Goal: Information Seeking & Learning: Check status

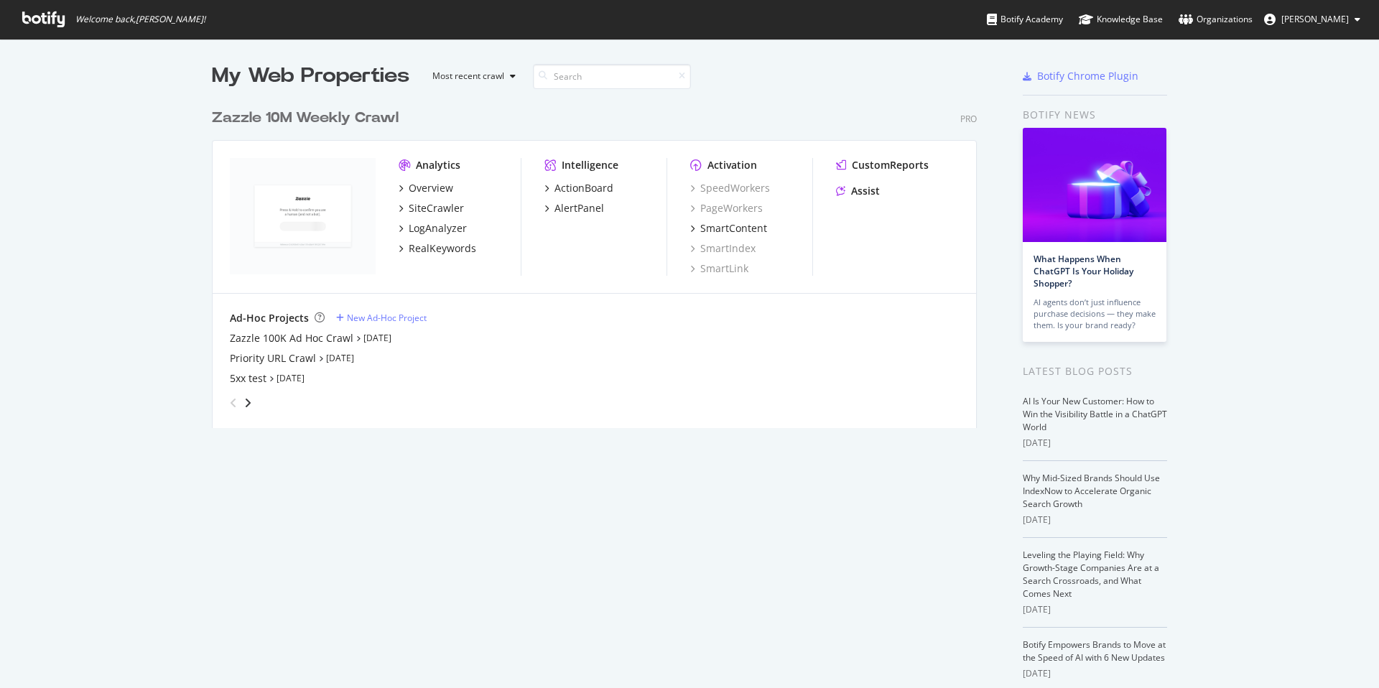
scroll to position [677, 1357]
click at [305, 355] on div "Priority URL Crawl" at bounding box center [273, 358] width 86 height 14
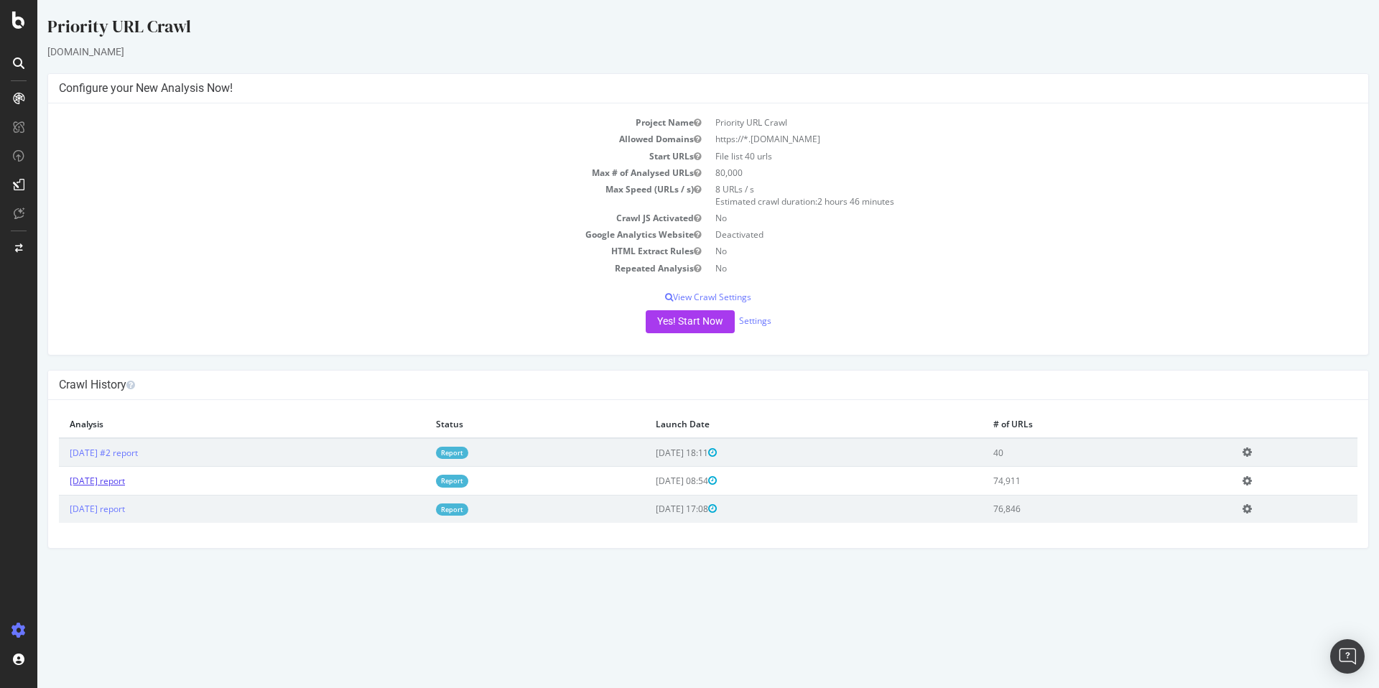
click at [125, 480] on link "[DATE] report" at bounding box center [97, 481] width 55 height 12
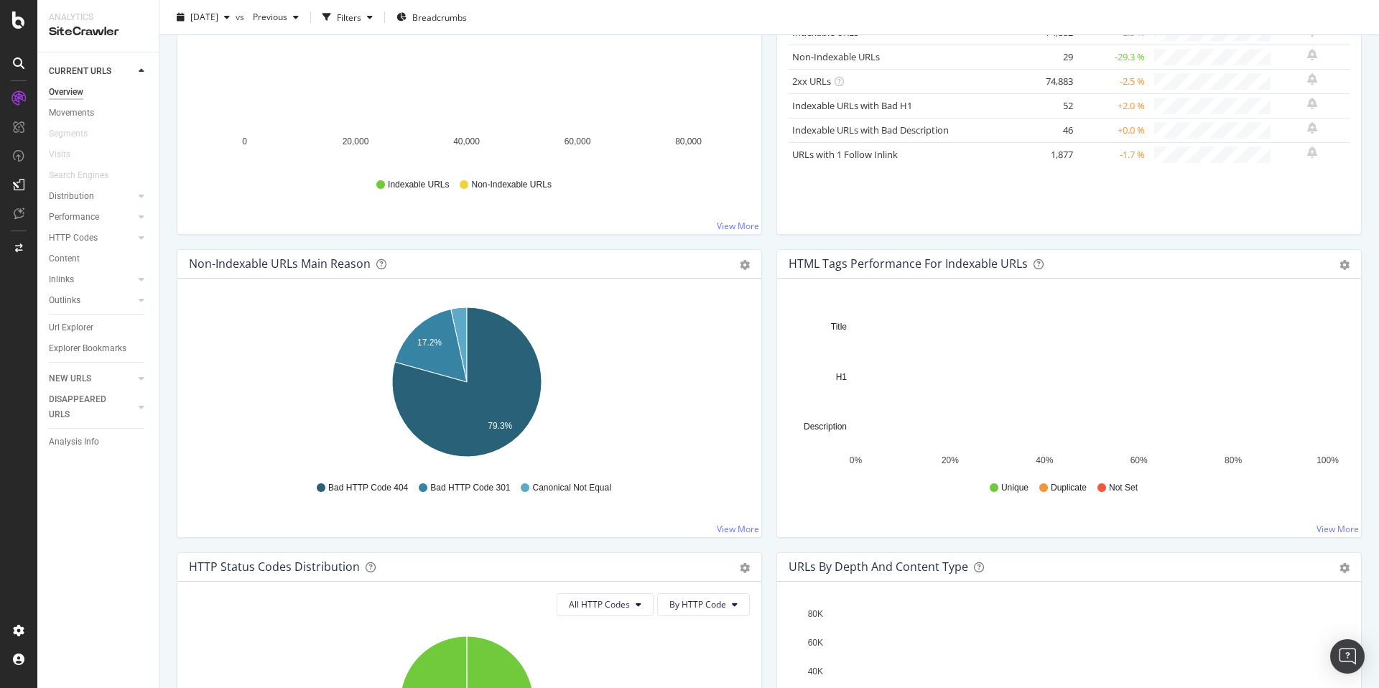
scroll to position [459, 0]
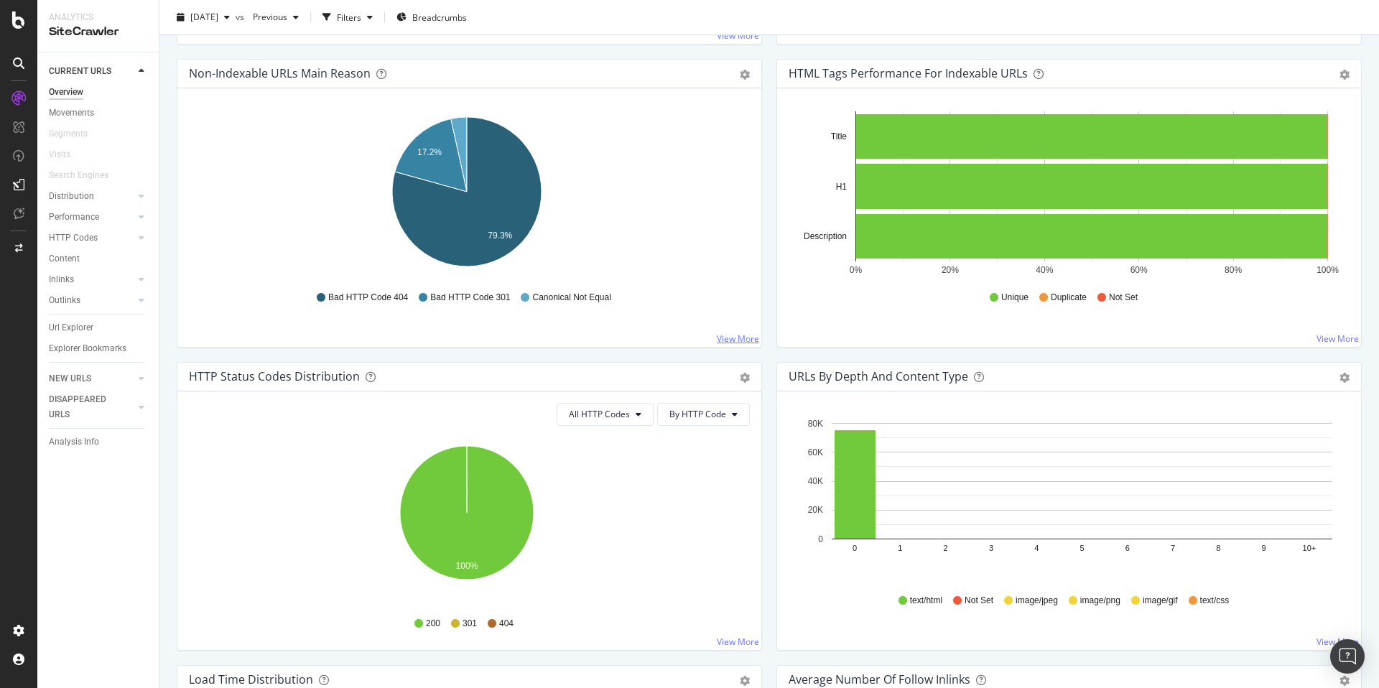
click at [737, 338] on link "View More" at bounding box center [738, 339] width 42 height 12
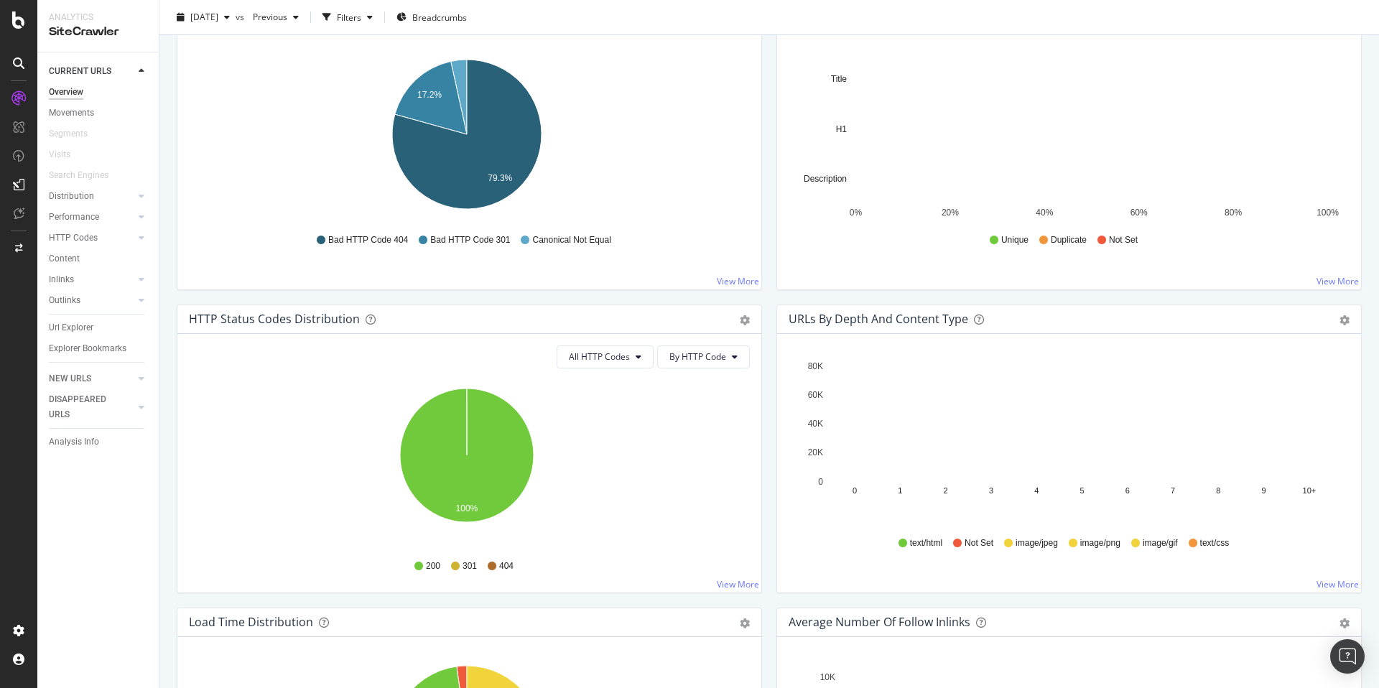
scroll to position [613, 0]
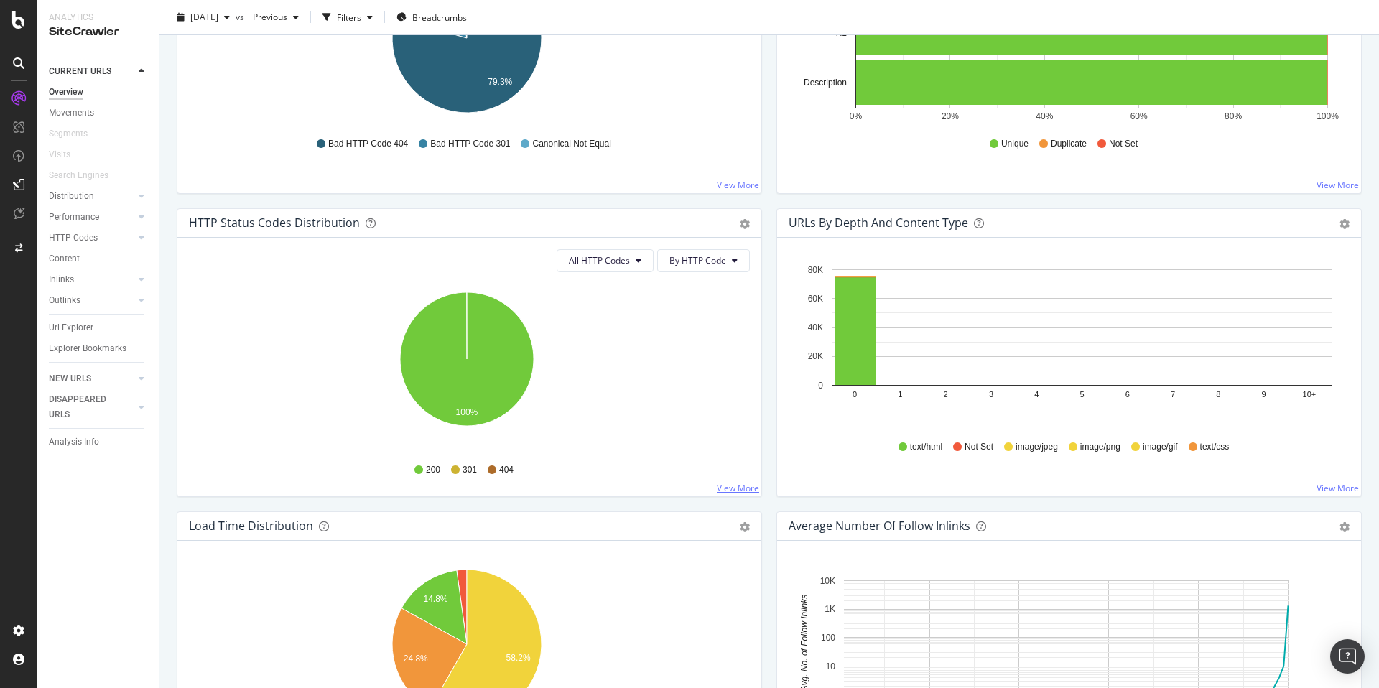
click at [740, 485] on link "View More" at bounding box center [738, 488] width 42 height 12
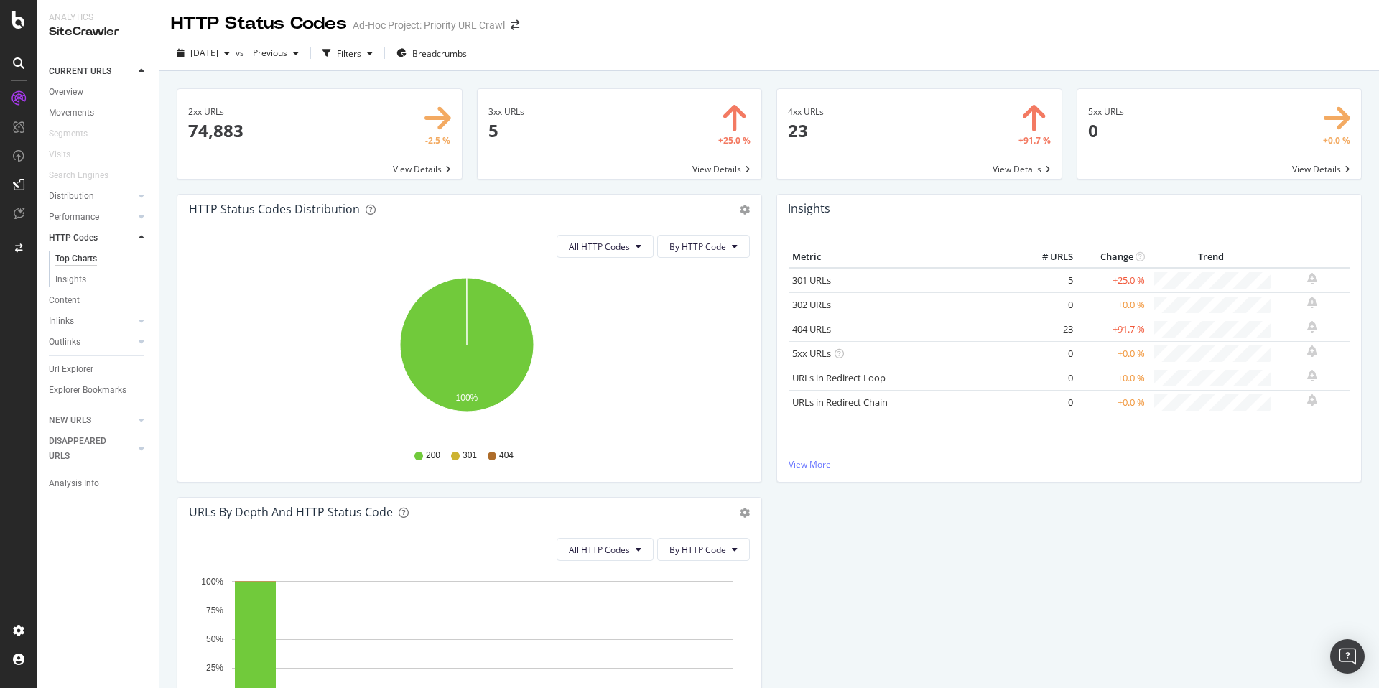
click at [646, 126] on span at bounding box center [620, 134] width 284 height 90
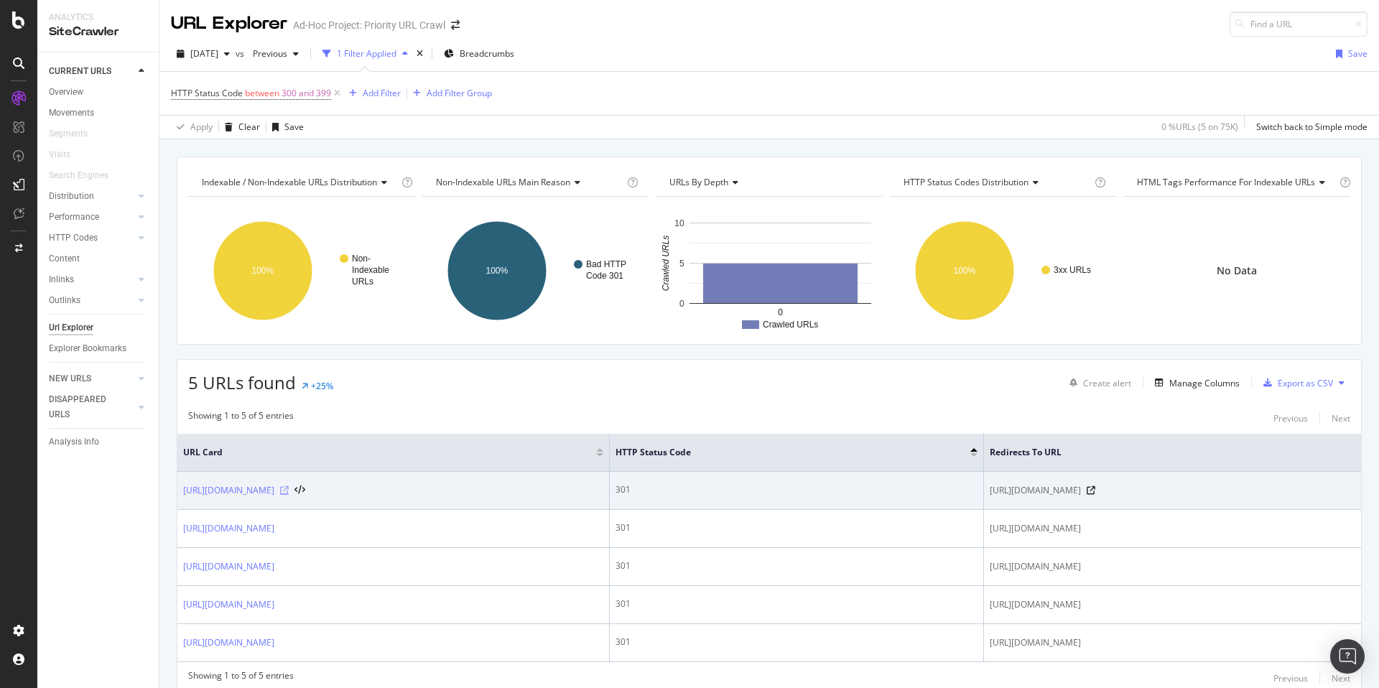
click at [289, 488] on icon at bounding box center [284, 490] width 9 height 9
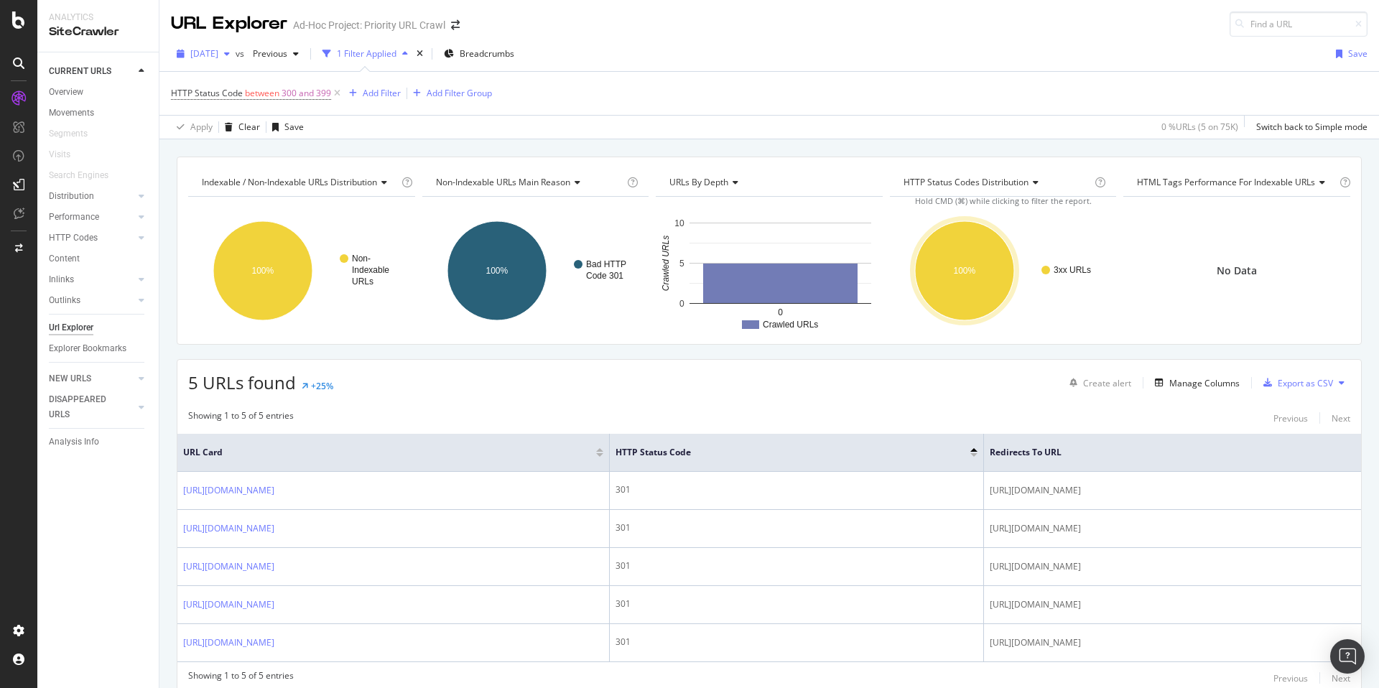
click at [218, 57] on span "[DATE]" at bounding box center [204, 53] width 28 height 12
click at [269, 154] on div "[DATE] 76.8K URLs" at bounding box center [256, 158] width 128 height 13
